Goal: Task Accomplishment & Management: Use online tool/utility

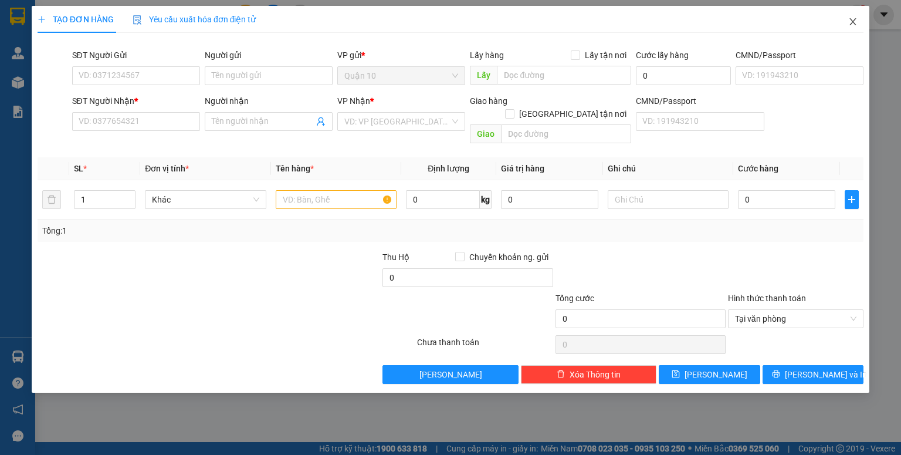
click at [848, 22] on icon "close" at bounding box center [852, 21] width 9 height 9
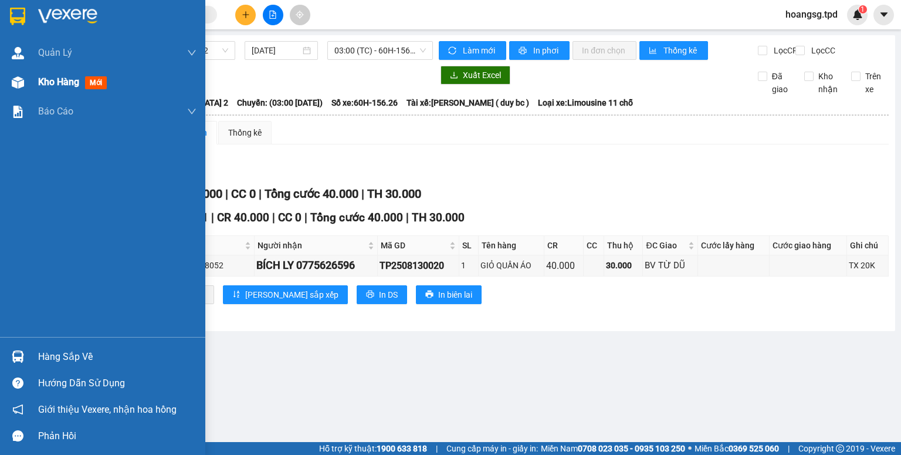
click at [94, 82] on span "mới" at bounding box center [96, 82] width 22 height 13
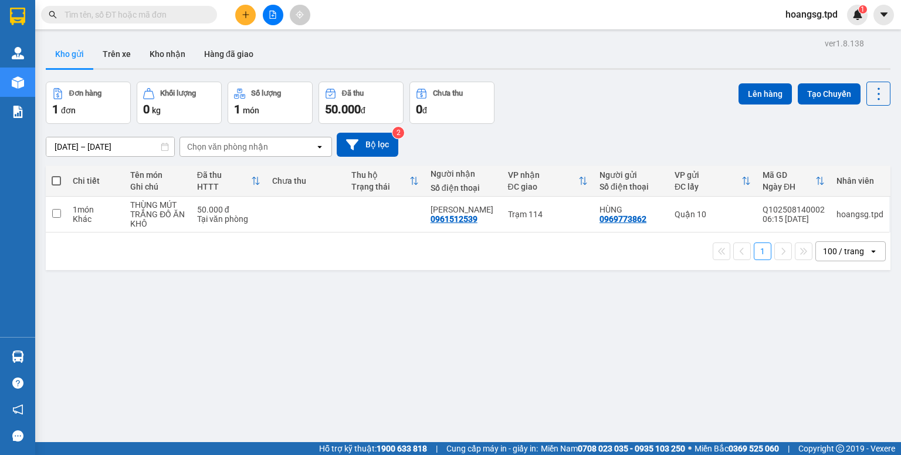
click at [56, 181] on span at bounding box center [56, 180] width 9 height 9
click at [56, 175] on input "checkbox" at bounding box center [56, 175] width 0 height 0
checkbox input "true"
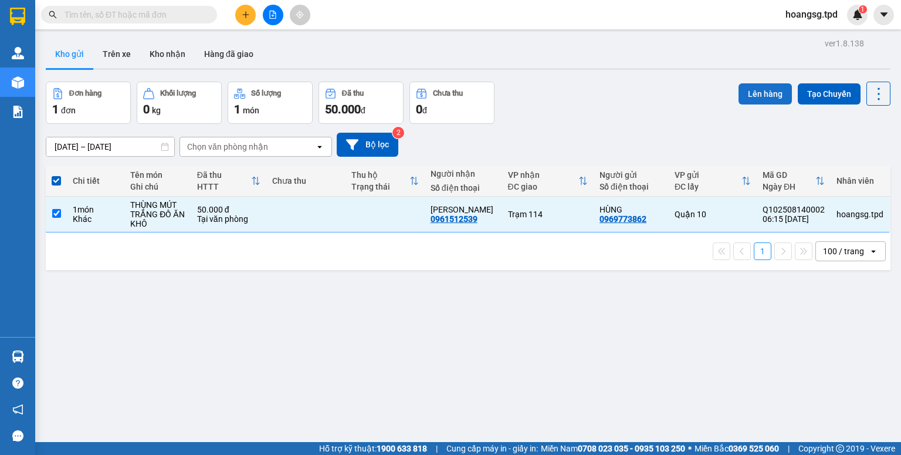
click at [746, 91] on button "Lên hàng" at bounding box center [765, 93] width 53 height 21
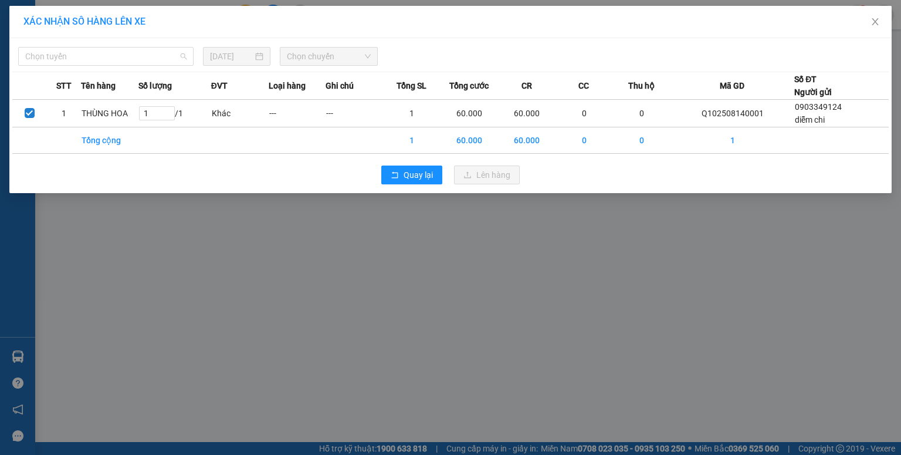
drag, startPoint x: 144, startPoint y: 57, endPoint x: 136, endPoint y: 71, distance: 16.0
click at [144, 57] on span "Chọn tuyến" at bounding box center [105, 57] width 161 height 18
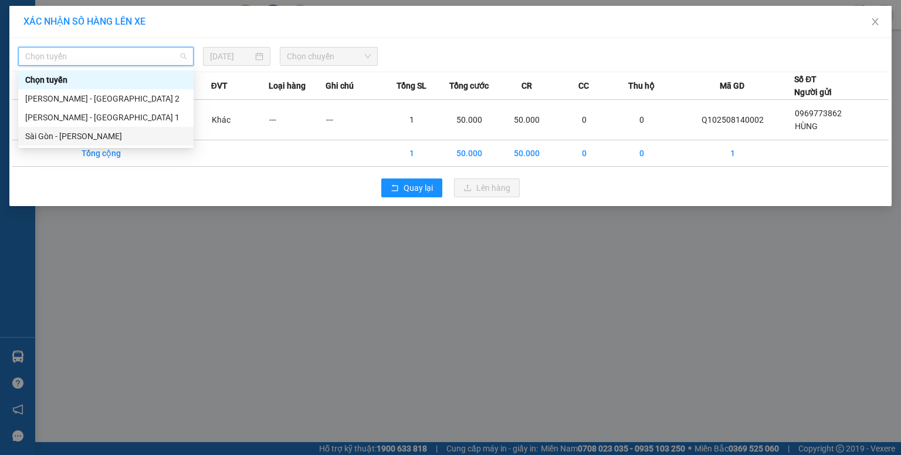
click at [110, 129] on div "Sài Gòn - [PERSON_NAME]" at bounding box center [105, 136] width 175 height 19
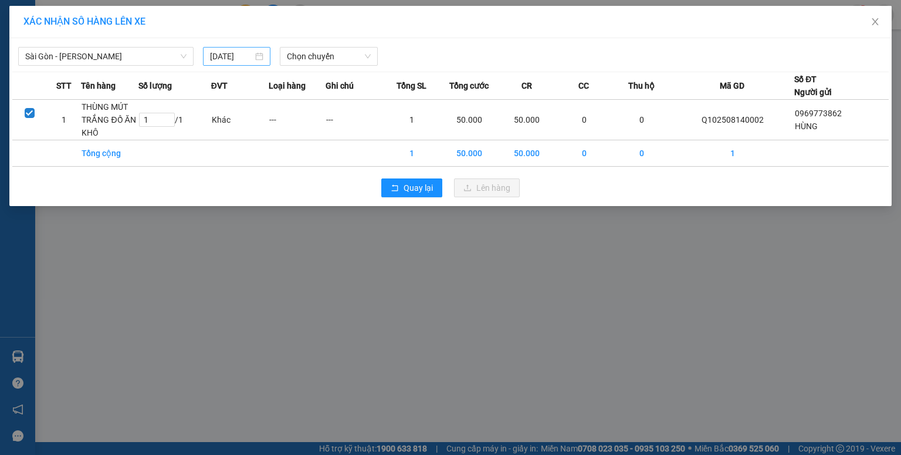
click at [217, 64] on div "[DATE]" at bounding box center [236, 56] width 67 height 19
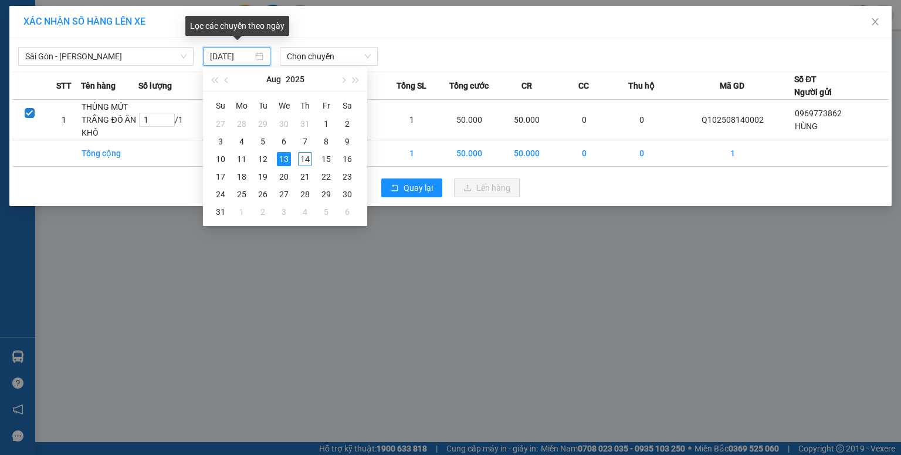
click at [219, 60] on input "[DATE]" at bounding box center [231, 56] width 43 height 13
click at [303, 157] on div "14" at bounding box center [305, 159] width 14 height 14
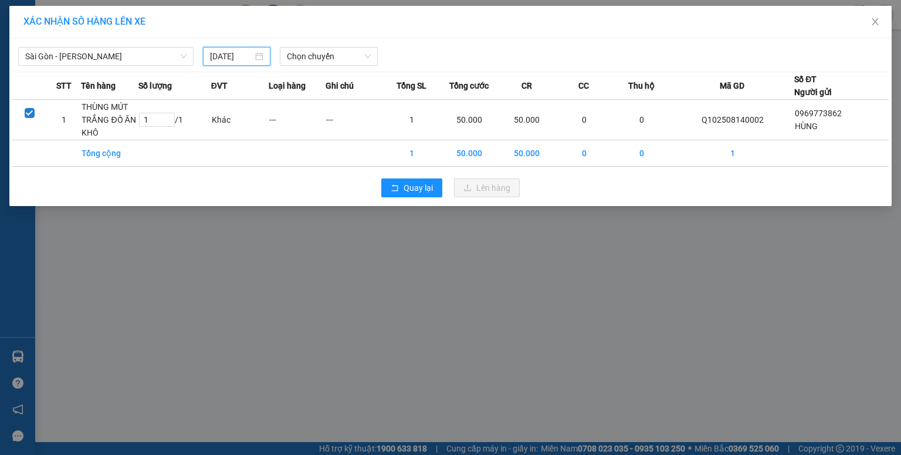
type input "[DATE]"
click at [336, 60] on span "Chọn chuyến" at bounding box center [329, 57] width 84 height 18
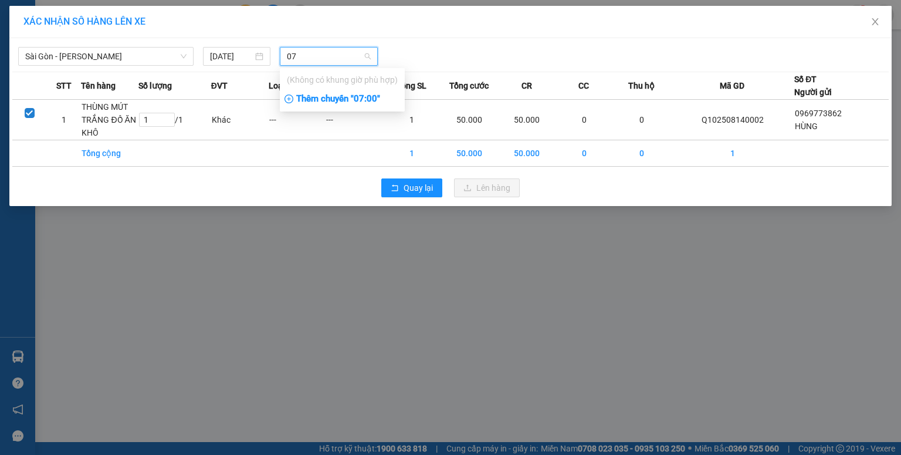
type input "07"
click at [346, 94] on div "Thêm chuyến " 07:00 "" at bounding box center [342, 99] width 125 height 20
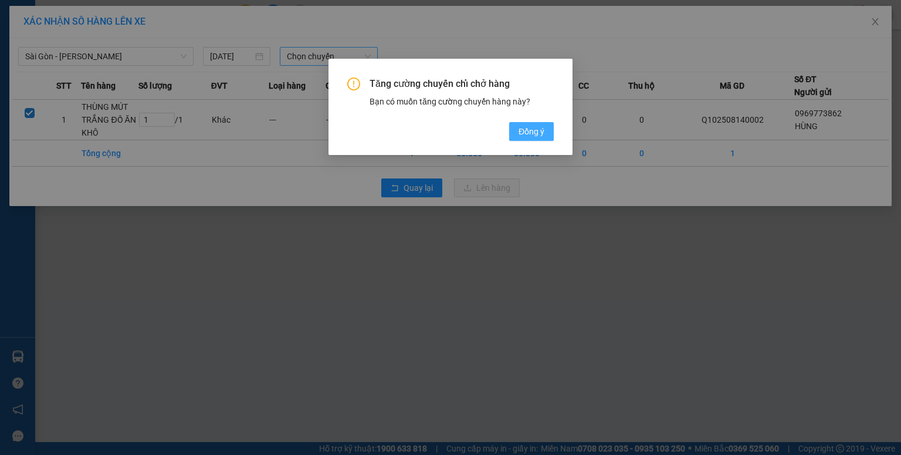
click at [514, 130] on button "Đồng ý" at bounding box center [531, 131] width 45 height 19
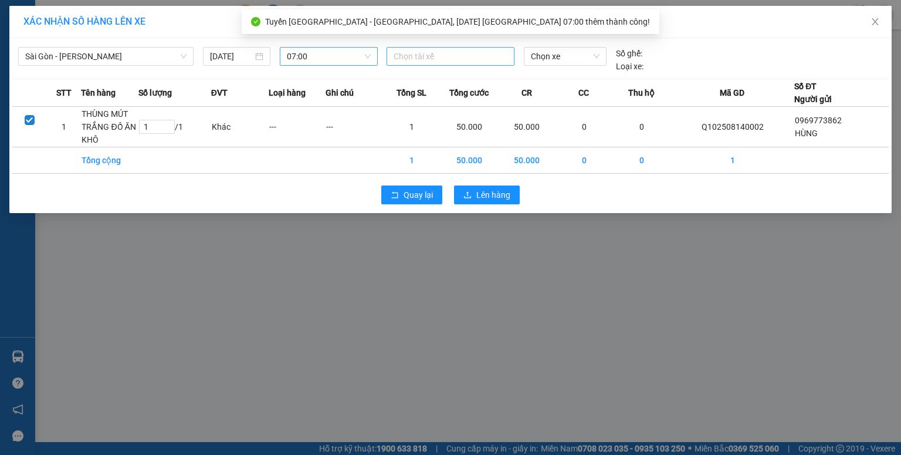
click at [425, 56] on div at bounding box center [451, 56] width 122 height 14
type input "HÙNG"
click at [418, 77] on div "[PERSON_NAME]" at bounding box center [475, 79] width 162 height 13
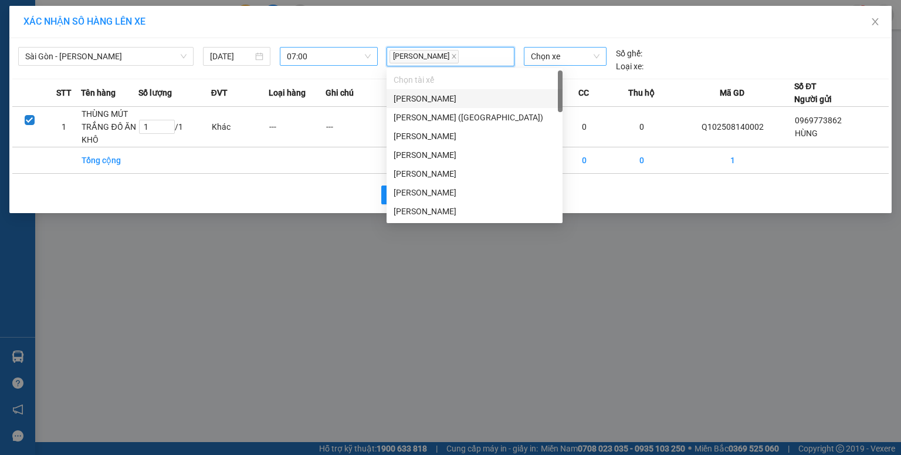
click at [541, 56] on span "Chọn xe" at bounding box center [565, 57] width 68 height 18
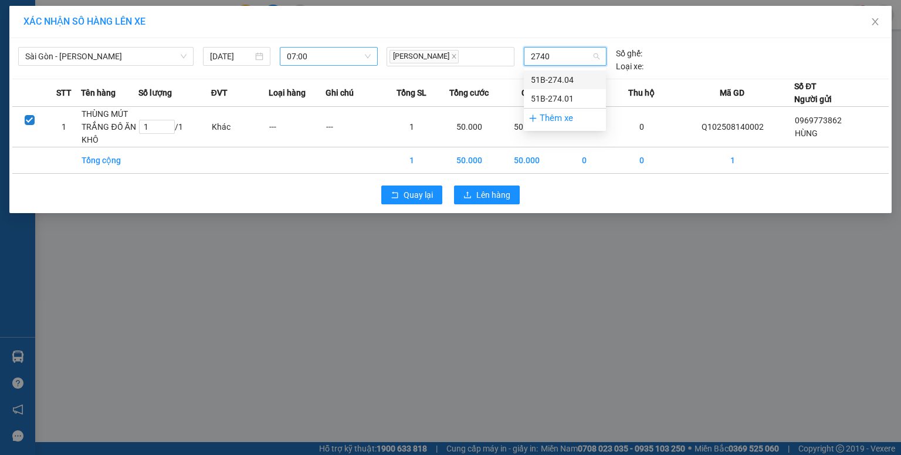
type input "27404"
click at [544, 73] on div "51B-274.04" at bounding box center [565, 79] width 68 height 13
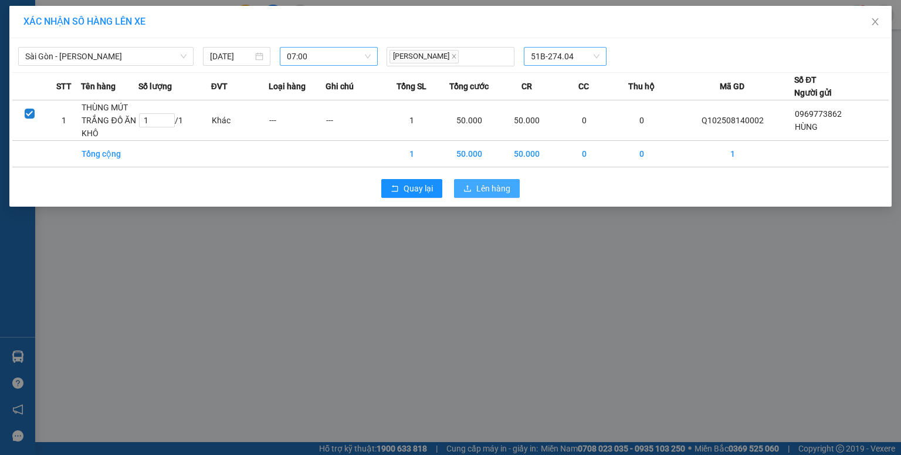
click at [504, 187] on span "Lên hàng" at bounding box center [493, 188] width 34 height 13
